Goal: Complete application form: Complete application form

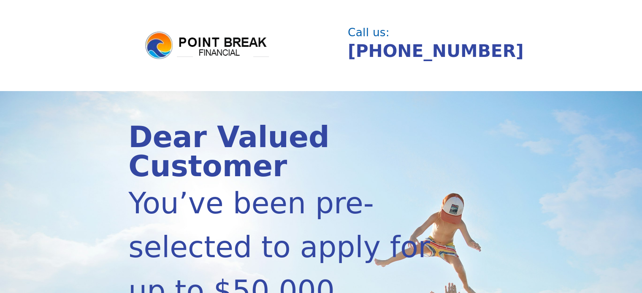
scroll to position [253, 0]
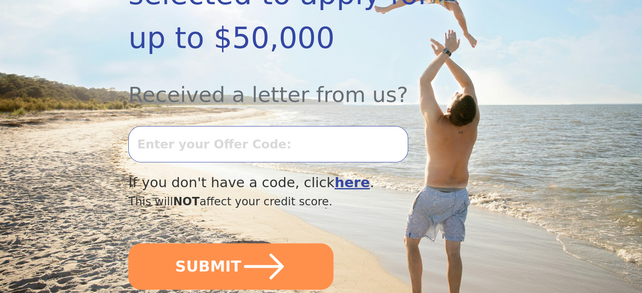
click at [266, 126] on input "text" at bounding box center [267, 144] width 279 height 36
type input "-"
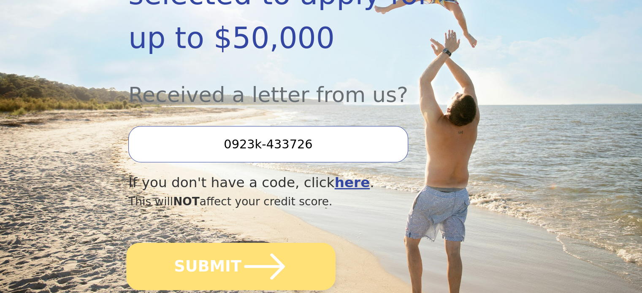
type input "0923k-433726"
click at [164, 253] on button "SUBMIT" at bounding box center [230, 266] width 209 height 47
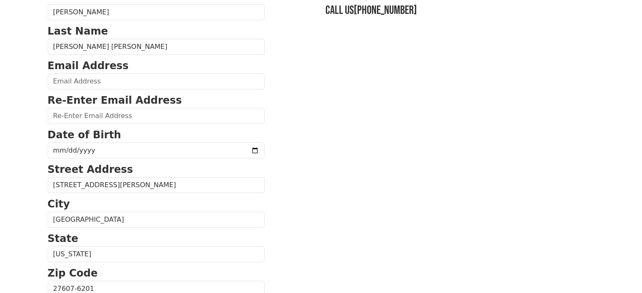
scroll to position [84, 0]
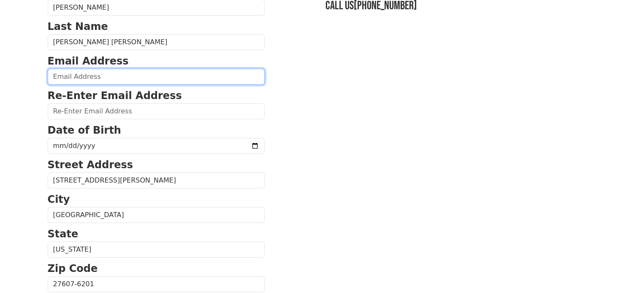
click at [167, 78] on input "email" at bounding box center [156, 77] width 217 height 16
drag, startPoint x: 129, startPoint y: 76, endPoint x: 46, endPoint y: 88, distance: 84.0
click at [46, 88] on div "First Name Julian Last Name Caicedo Lopez Email Address jcaicedo814@gmail.com R…" at bounding box center [321, 266] width 557 height 701
type input "jcaicedo814@gmail.com"
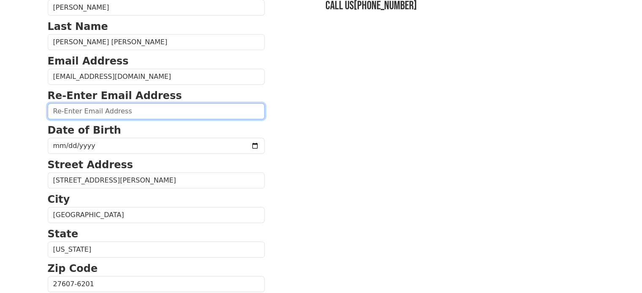
click at [70, 110] on input "email" at bounding box center [156, 111] width 217 height 16
paste input "jcaicedo814@gmail.com"
type input "jcaicedo814@gmail.com"
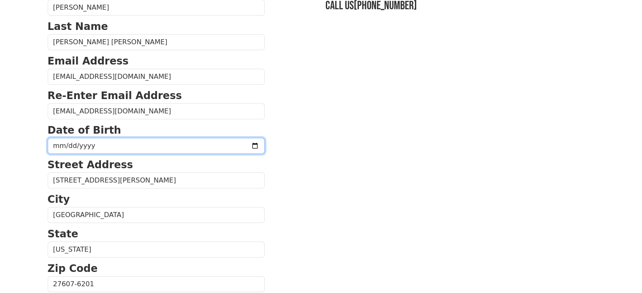
click at [61, 151] on input "date" at bounding box center [156, 146] width 217 height 16
click at [59, 147] on input "date" at bounding box center [156, 146] width 217 height 16
type input "0018-08-14"
type input "1982-08-14"
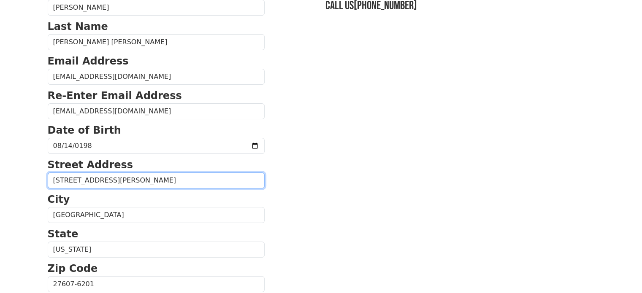
drag, startPoint x: 159, startPoint y: 177, endPoint x: 28, endPoint y: 185, distance: 131.4
click at [28, 185] on body "First Name Julian Last Name Caicedo Lopez Email Address jcaicedo814@gmail.com R…" at bounding box center [321, 62] width 642 height 293
type input "9"
type input "[STREET_ADDRESS]"
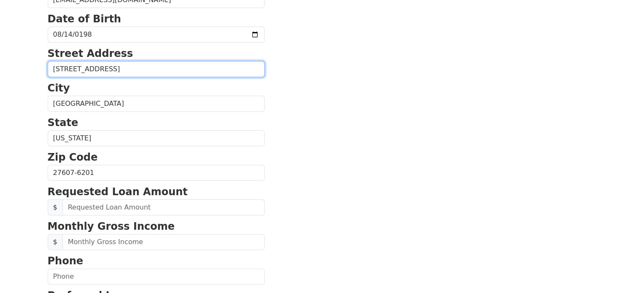
scroll to position [211, 0]
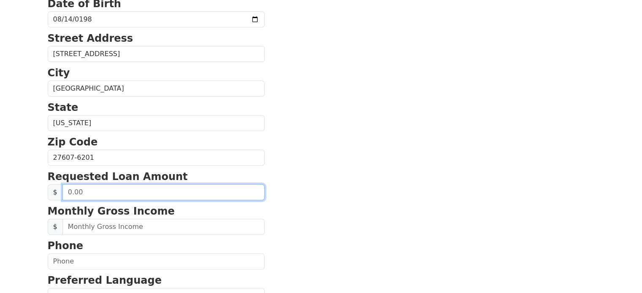
click at [149, 185] on input "text" at bounding box center [163, 192] width 202 height 16
type input "0.00"
type input "50,000.00"
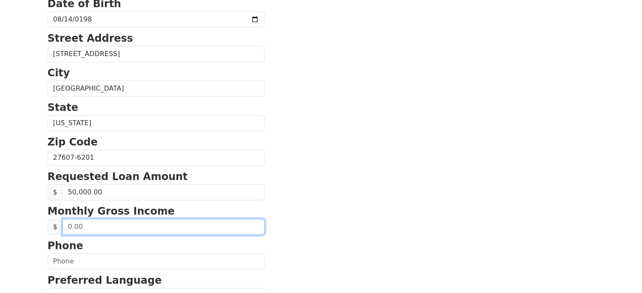
click at [159, 226] on input "text" at bounding box center [163, 227] width 202 height 16
type input "6,000.00"
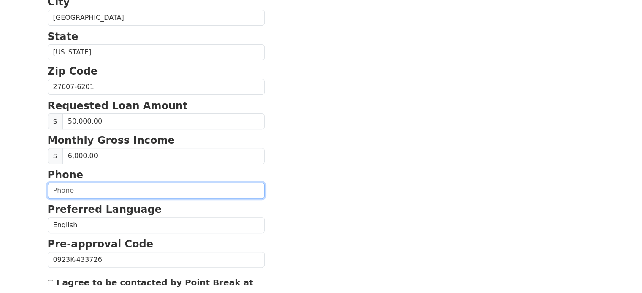
scroll to position [295, 0]
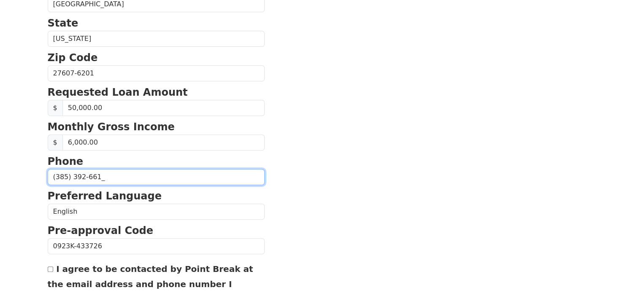
type input "(385) 392-6610"
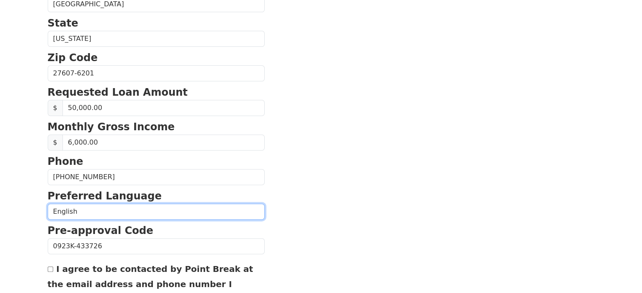
click at [83, 211] on select "English Spanish" at bounding box center [156, 212] width 217 height 16
select select "Spanish"
click at [48, 204] on select "English Spanish" at bounding box center [156, 212] width 217 height 16
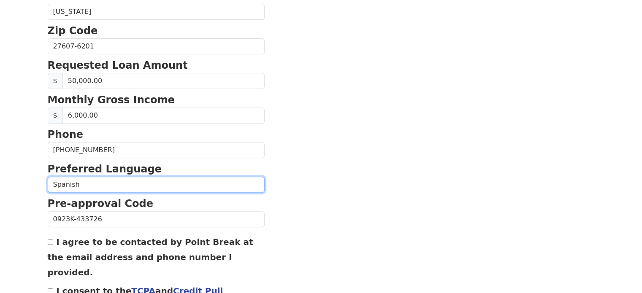
scroll to position [337, 0]
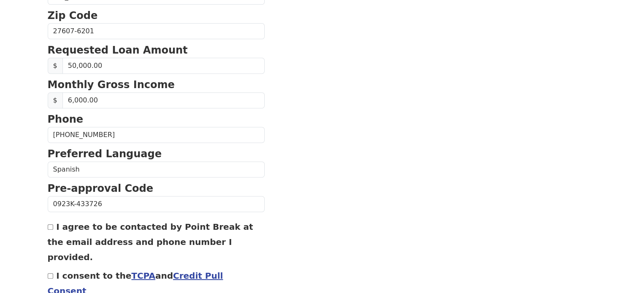
click at [48, 224] on input "I agree to be contacted by Point Break at the email address and phone number I …" at bounding box center [50, 226] width 5 height 5
checkbox input "true"
click at [50, 273] on input "I consent to the TCPA and Credit Pull Consent" at bounding box center [50, 275] width 5 height 5
checkbox input "true"
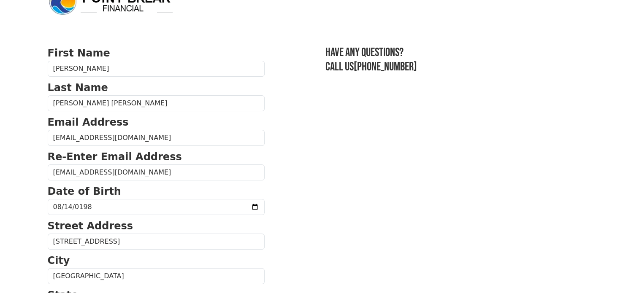
scroll to position [0, 0]
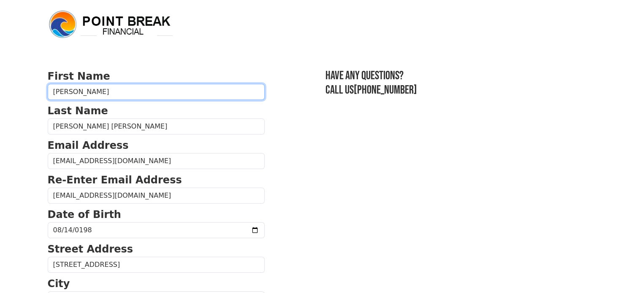
click at [119, 91] on input "Julian" at bounding box center [156, 92] width 217 height 16
type input "Julian Andres"
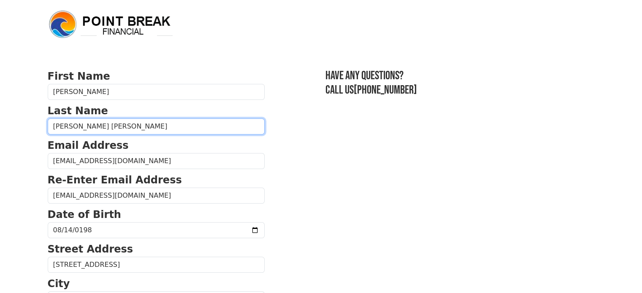
click at [116, 132] on input "Caicedo Lopez" at bounding box center [156, 127] width 217 height 16
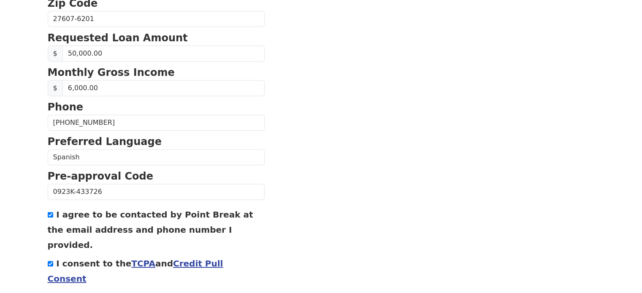
scroll to position [375, 0]
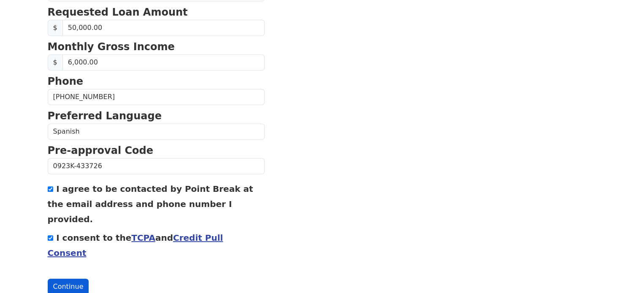
click at [62, 279] on button "Continue" at bounding box center [68, 287] width 41 height 16
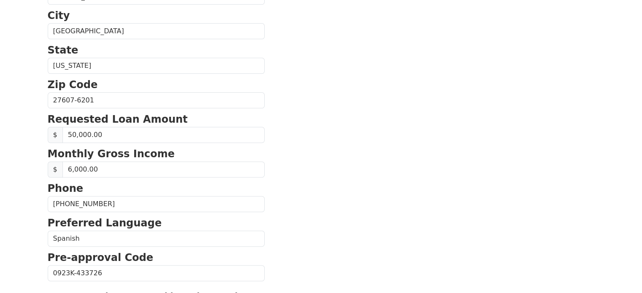
scroll to position [122, 0]
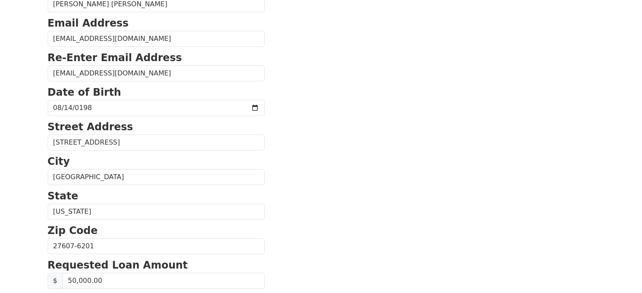
drag, startPoint x: 130, startPoint y: 125, endPoint x: 130, endPoint y: 130, distance: 5.1
click at [130, 128] on p "Street Address" at bounding box center [156, 126] width 217 height 15
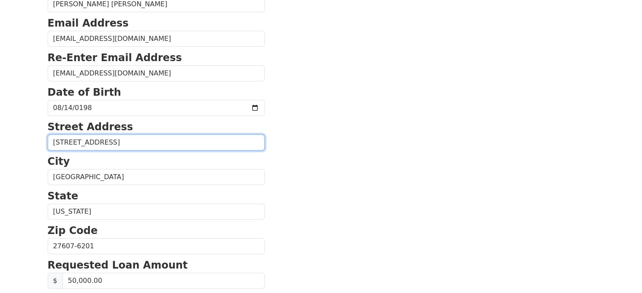
click at [133, 145] on input "811 Hanbury Wy, 101" at bounding box center [156, 143] width 217 height 16
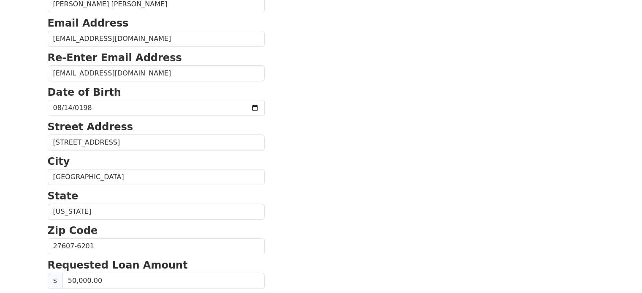
click at [236, 185] on form "First Name Julian Andres Last Name Caicedo Lopez Email Address jcaicedo814@gmai…" at bounding box center [156, 267] width 217 height 642
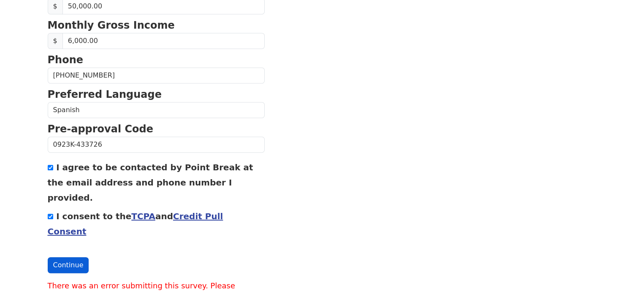
scroll to position [405, 0]
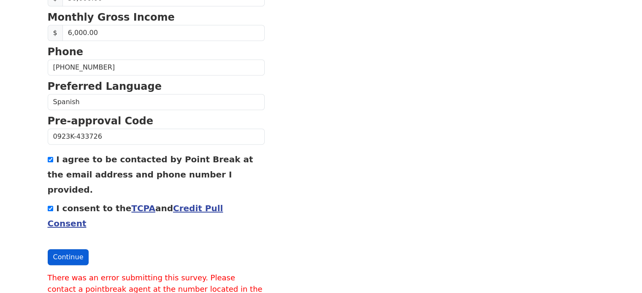
click at [68, 249] on button "Continue" at bounding box center [68, 257] width 41 height 16
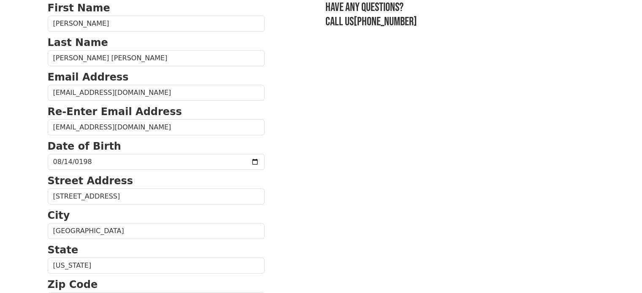
scroll to position [67, 0]
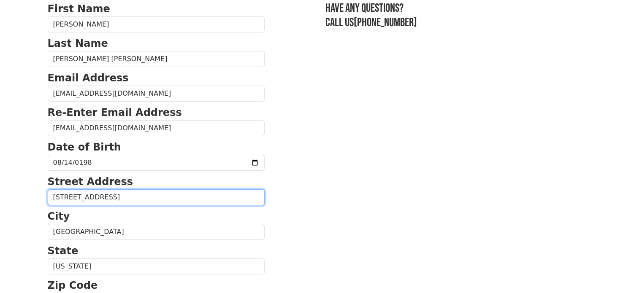
click at [125, 200] on input "811 Hanbury Wy, 101" at bounding box center [156, 197] width 217 height 16
type input "811 Hanbury Wy, Apt 101"
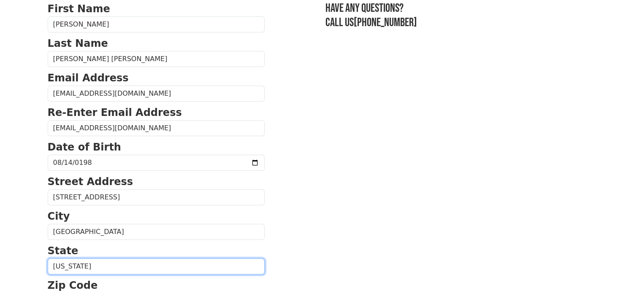
drag, startPoint x: 122, startPoint y: 264, endPoint x: 37, endPoint y: 269, distance: 85.7
click at [37, 226] on html "First Name Julian Andres Last Name Caicedo Lopez Email Address jcaicedo814@gmai…" at bounding box center [321, 79] width 642 height 293
click at [48, 259] on select "Alabama Alaska Arizona Arkansas California Colorado Connecticut Delaware Distri…" at bounding box center [156, 267] width 217 height 16
click at [71, 266] on select "Alabama Alaska Arizona Arkansas California Colorado Connecticut Delaware Distri…" at bounding box center [156, 267] width 217 height 16
select select "NC"
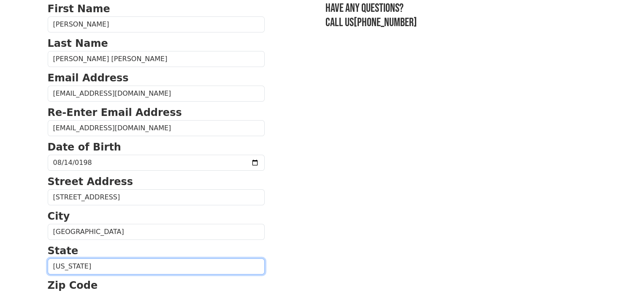
click at [48, 259] on select "Alabama Alaska Arizona Arkansas California Colorado Connecticut Delaware Distri…" at bounding box center [156, 267] width 217 height 16
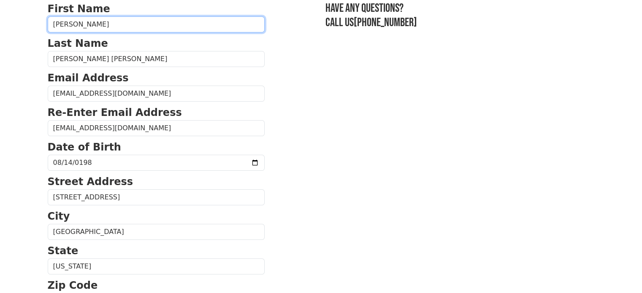
drag, startPoint x: 91, startPoint y: 25, endPoint x: 26, endPoint y: 35, distance: 65.7
click at [26, 35] on body "First Name Julian Andres Last Name Caicedo Lopez Email Address jcaicedo814@gmai…" at bounding box center [321, 79] width 642 height 293
type input "s"
type input "Julian Andres"
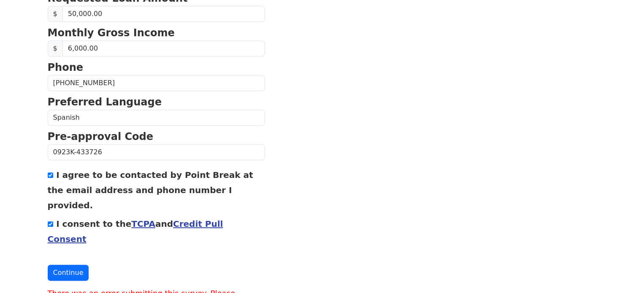
scroll to position [405, 0]
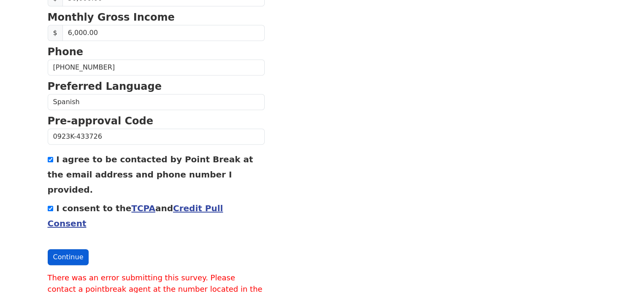
click at [63, 249] on button "Continue" at bounding box center [68, 257] width 41 height 16
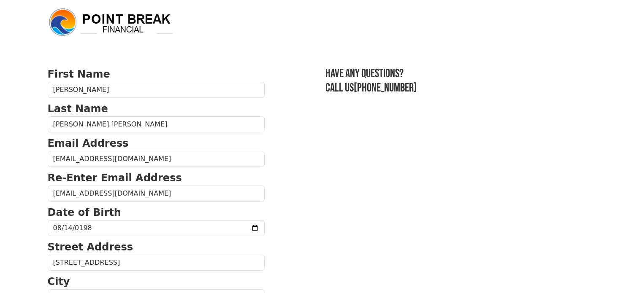
scroll to position [0, 0]
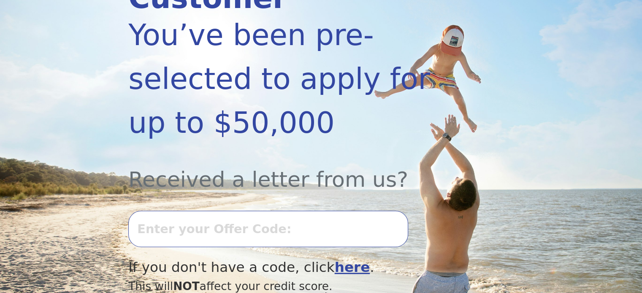
scroll to position [169, 0]
click at [251, 210] on input "text" at bounding box center [267, 228] width 279 height 36
type input "0923k-433726"
click at [335, 259] on b "here" at bounding box center [352, 267] width 35 height 16
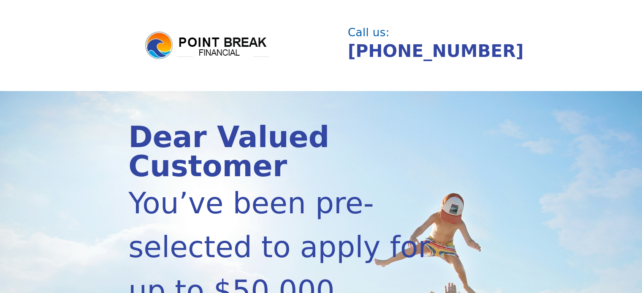
scroll to position [166, 0]
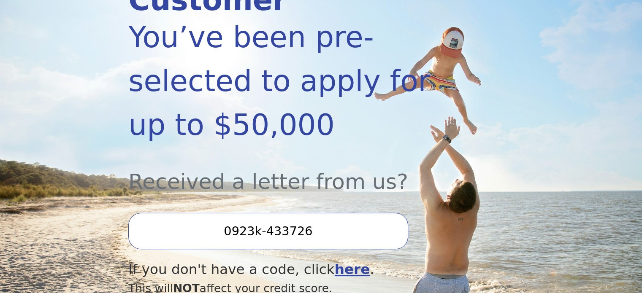
click at [317, 213] on input "0923k-433726" at bounding box center [267, 231] width 279 height 36
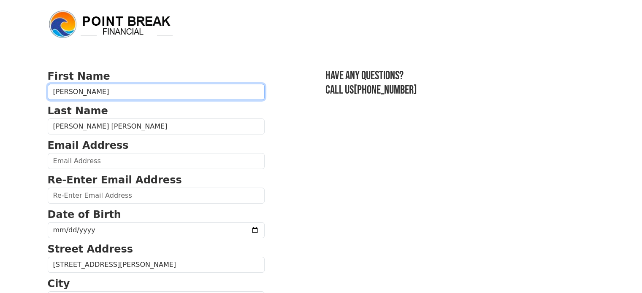
click at [78, 95] on input "[PERSON_NAME]" at bounding box center [156, 92] width 217 height 16
type input "[PERSON_NAME]"
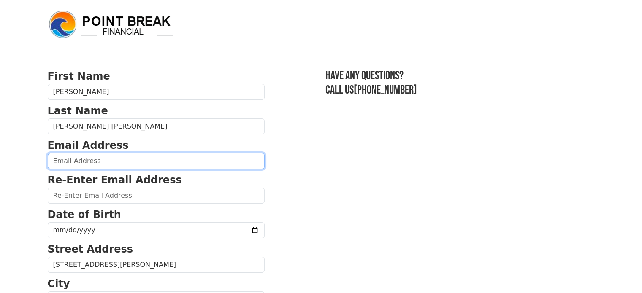
click at [71, 160] on input "email" at bounding box center [156, 161] width 217 height 16
type input "[EMAIL_ADDRESS][DOMAIN_NAME]"
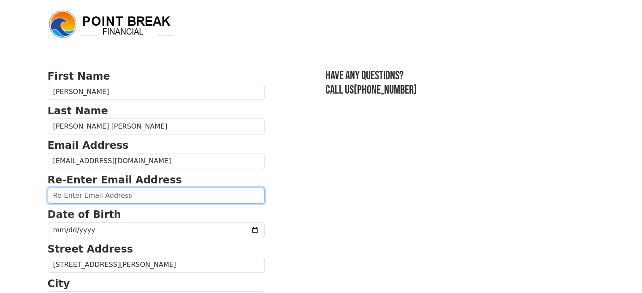
click at [71, 197] on input "email" at bounding box center [156, 196] width 217 height 16
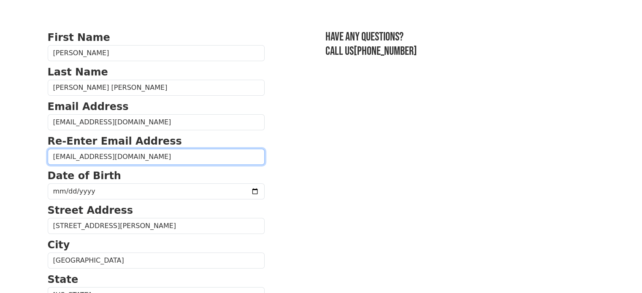
scroll to position [84, 0]
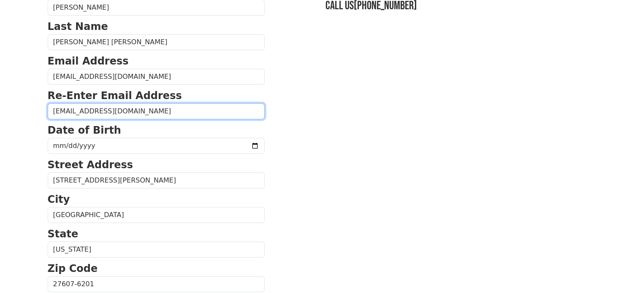
type input "jcaicedo814@gmail.com"
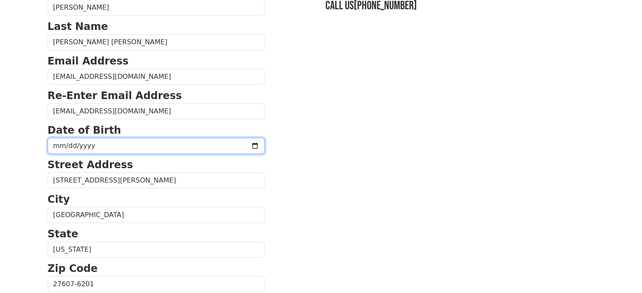
click at [61, 142] on input "date" at bounding box center [156, 146] width 217 height 16
type input "1982-08-14"
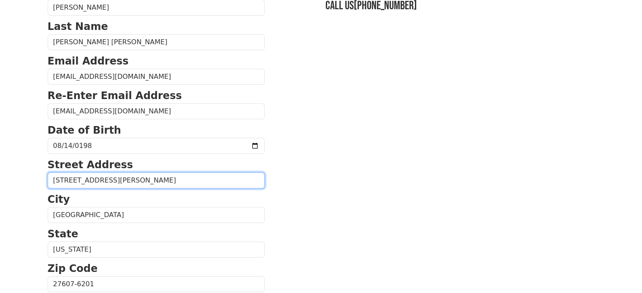
drag, startPoint x: 159, startPoint y: 178, endPoint x: 57, endPoint y: 196, distance: 102.8
click at [57, 196] on form "First Name Julian Andres Last Name Caicedo Lopez Email Address jcaicedo814@gmai…" at bounding box center [156, 285] width 217 height 602
type input "1"
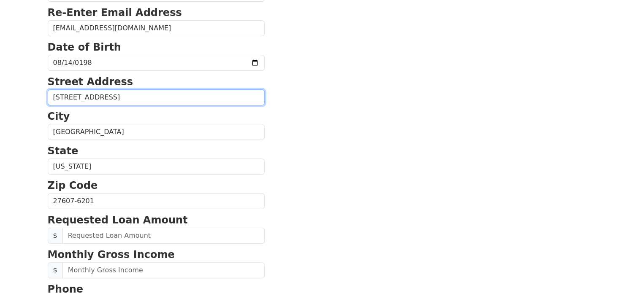
scroll to position [169, 0]
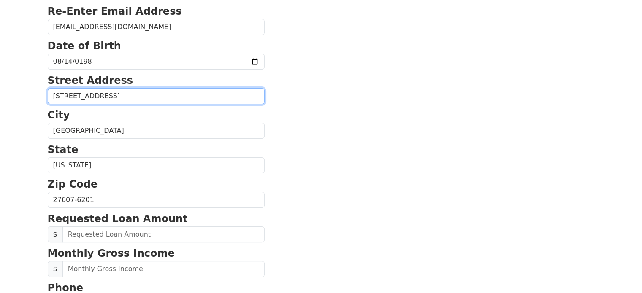
type input "811 Hanbury Wy, Apt 101"
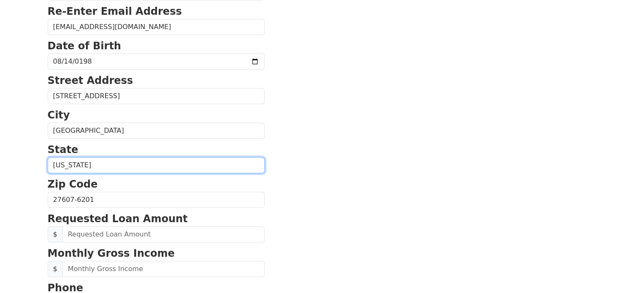
click at [124, 169] on select "Alabama Alaska Arizona Arkansas California Colorado Connecticut Delaware Distri…" at bounding box center [156, 165] width 217 height 16
click at [48, 157] on select "Alabama Alaska Arizona Arkansas California Colorado Connecticut Delaware Distri…" at bounding box center [156, 165] width 217 height 16
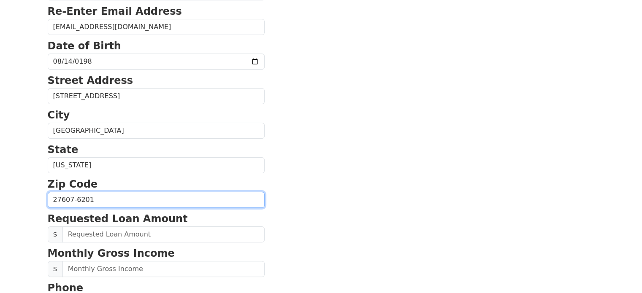
click at [157, 201] on input "27607-6201" at bounding box center [156, 200] width 217 height 16
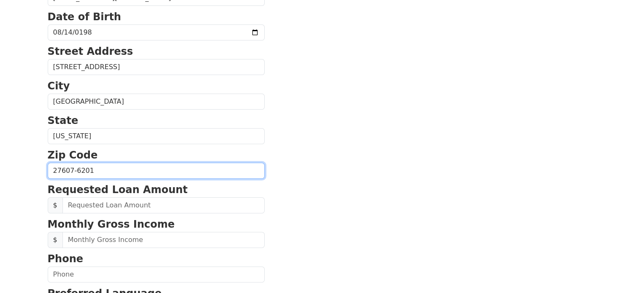
scroll to position [253, 0]
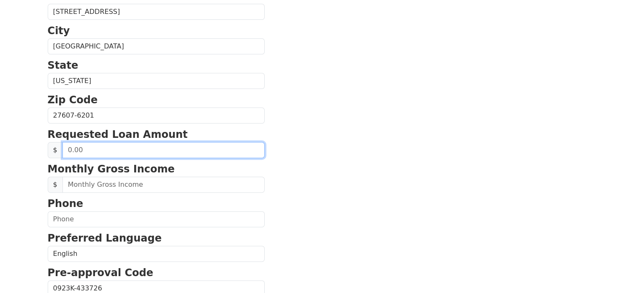
click at [170, 151] on input "text" at bounding box center [163, 150] width 202 height 16
type input "50,000.00"
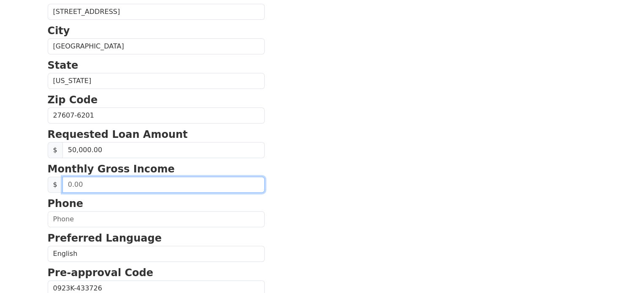
click at [188, 181] on input "text" at bounding box center [163, 185] width 202 height 16
type input "6,000.00"
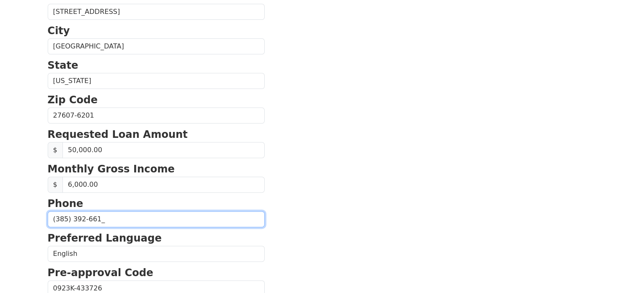
type input "(385) 392-6610"
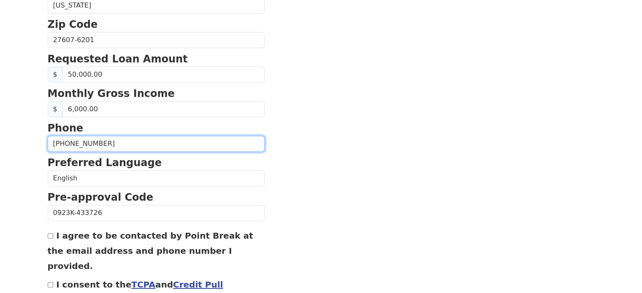
scroll to position [337, 0]
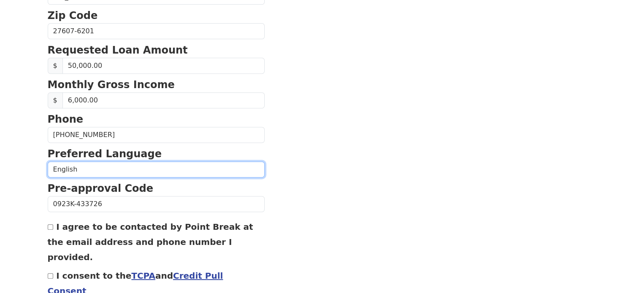
click at [105, 165] on select "English Spanish" at bounding box center [156, 170] width 217 height 16
select select "Spanish"
click at [48, 162] on select "English Spanish" at bounding box center [156, 170] width 217 height 16
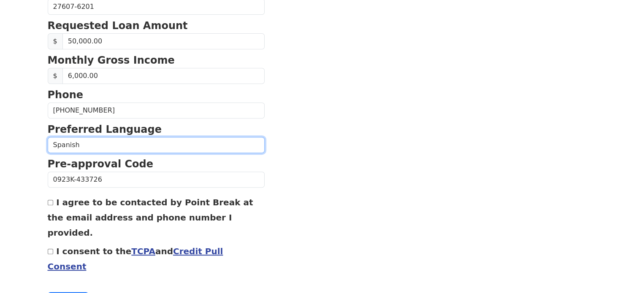
scroll to position [375, 0]
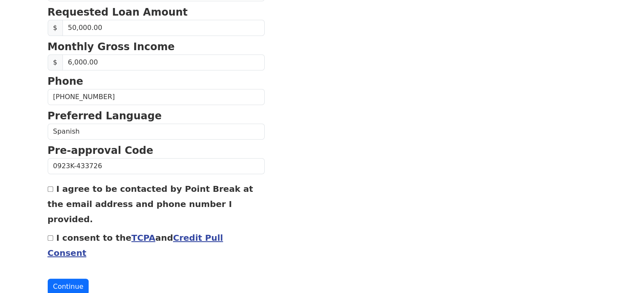
click at [53, 186] on div "I agree to be contacted by Point Break at the email address and phone number I …" at bounding box center [156, 204] width 217 height 46
click at [50, 186] on input "I agree to be contacted by Point Break at the email address and phone number I …" at bounding box center [50, 188] width 5 height 5
checkbox input "true"
click at [49, 235] on input "I consent to the TCPA and Credit Pull Consent" at bounding box center [50, 237] width 5 height 5
checkbox input "true"
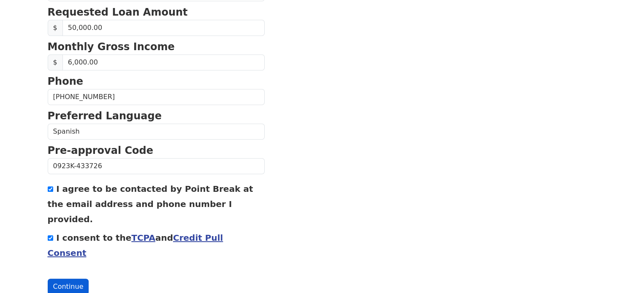
click at [64, 279] on button "Continue" at bounding box center [68, 287] width 41 height 16
